Goal: Find specific fact: Find specific fact

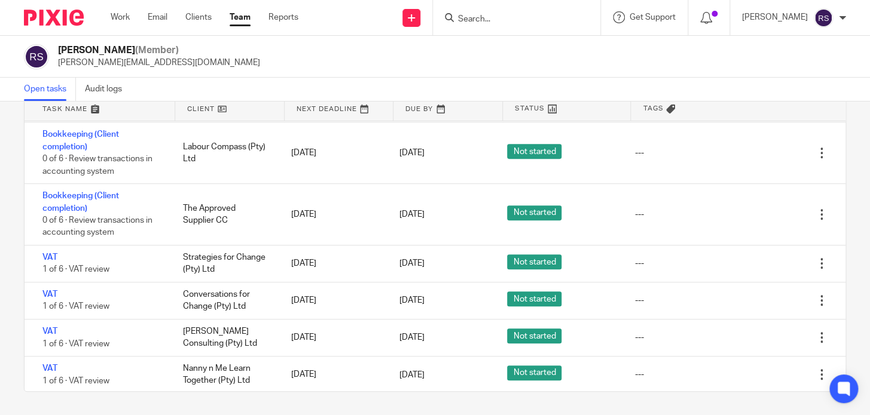
scroll to position [2275, 0]
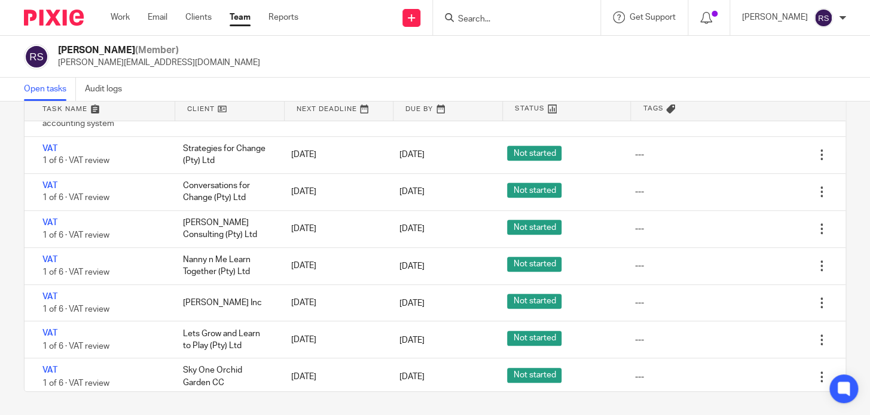
click at [494, 21] on input "Search" at bounding box center [511, 19] width 108 height 11
paste input "Sky One Orchid Garden CC"
type input "Sky One Orchid Garden CC"
click button "submit" at bounding box center [0, 0] width 0 height 0
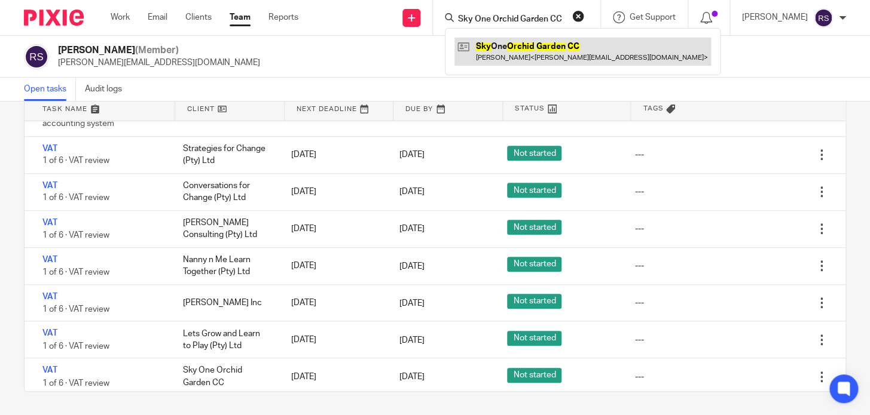
click at [539, 51] on link at bounding box center [582, 51] width 256 height 27
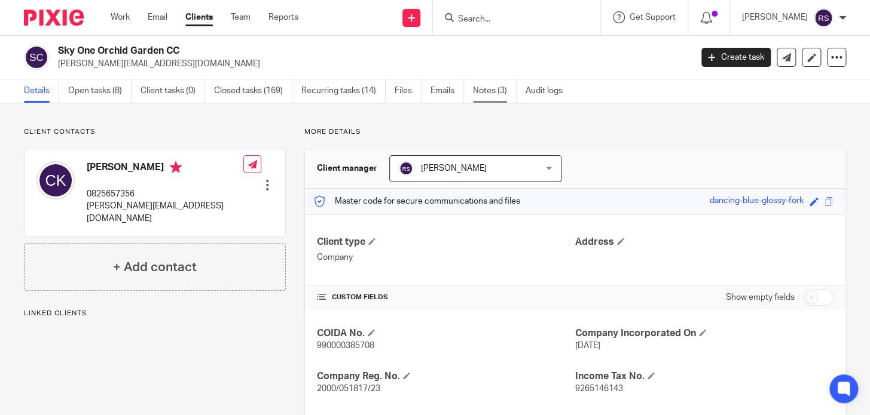
click at [490, 97] on link "Notes (3)" at bounding box center [495, 91] width 44 height 23
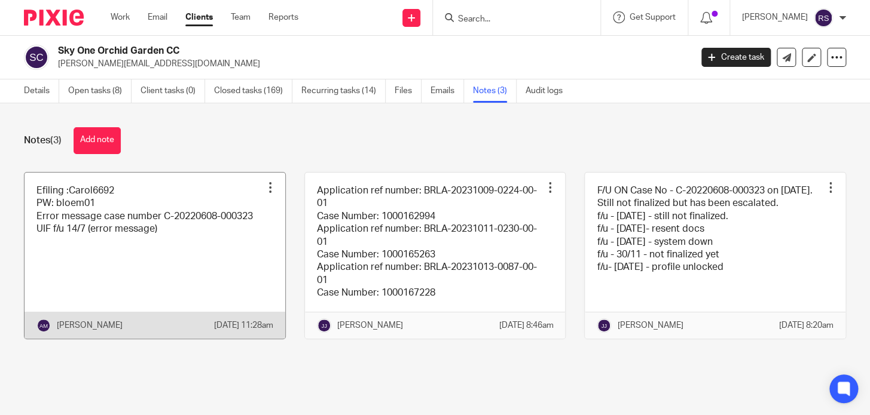
click at [81, 207] on link at bounding box center [155, 256] width 261 height 166
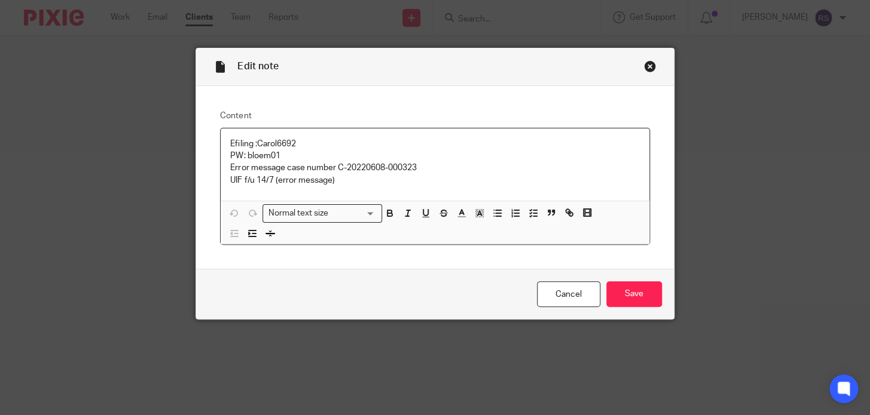
drag, startPoint x: 297, startPoint y: 143, endPoint x: 252, endPoint y: 147, distance: 44.4
click at [252, 147] on p "Efiling :Carol6692 PW: bloem01" at bounding box center [434, 150] width 409 height 25
copy p "Carol6692"
click at [644, 66] on div "Close this dialog window" at bounding box center [650, 66] width 12 height 12
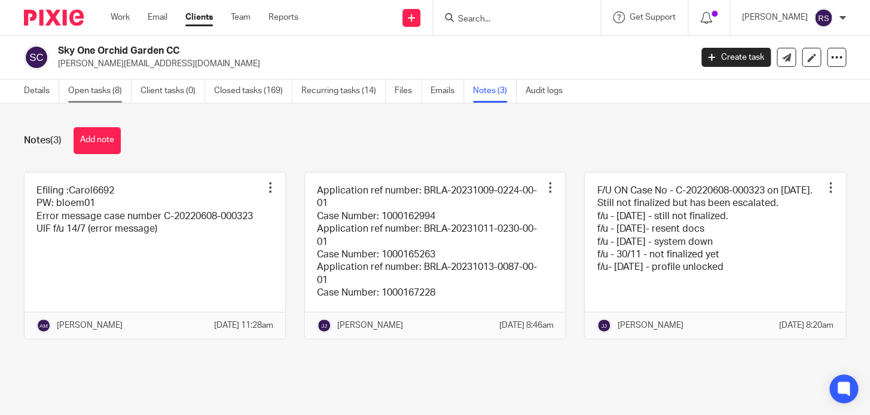
click at [90, 93] on link "Open tasks (8)" at bounding box center [99, 91] width 63 height 23
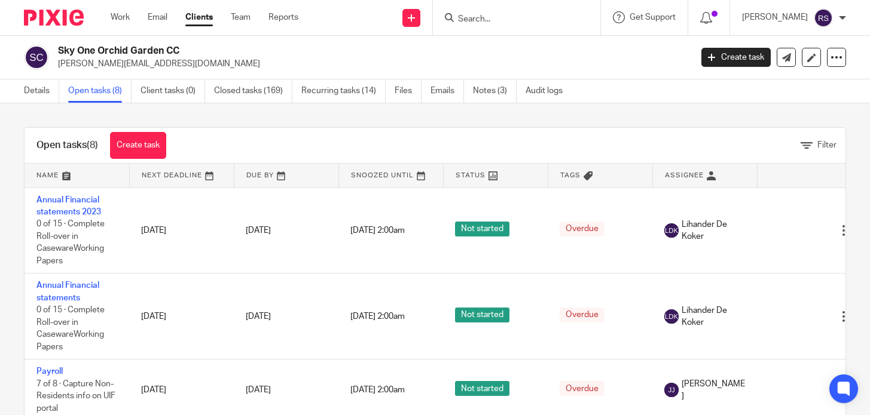
click at [39, 88] on link "Details" at bounding box center [41, 91] width 35 height 23
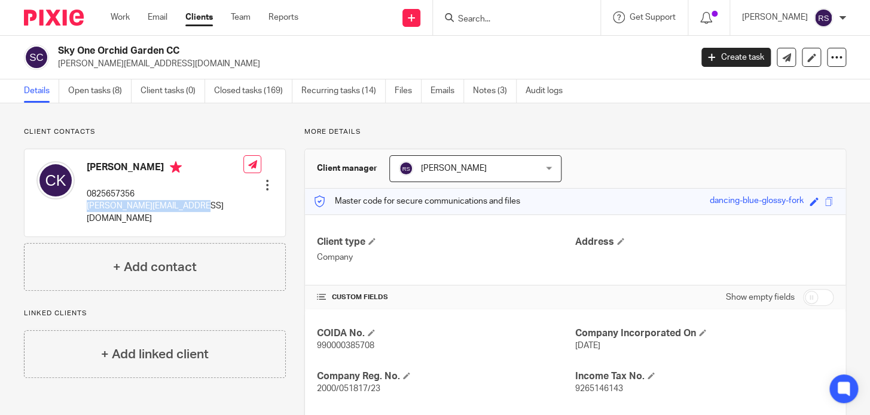
drag, startPoint x: 197, startPoint y: 207, endPoint x: 82, endPoint y: 210, distance: 114.8
click at [82, 210] on div "Carol Kwo 0825657356 carol@skyoneorchids.co.za Edit contact Create client from …" at bounding box center [155, 192] width 261 height 87
copy p "[PERSON_NAME][EMAIL_ADDRESS][DOMAIN_NAME]"
click at [599, 112] on div "Client contacts Carol Kwo 0825657356 carol@skyoneorchids.co.za Edit contact Cre…" at bounding box center [435, 334] width 870 height 463
